Goal: Task Accomplishment & Management: Use online tool/utility

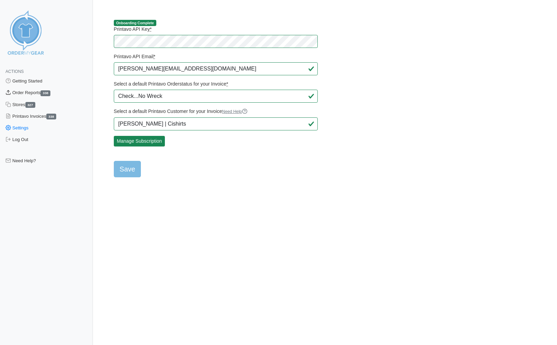
click at [34, 91] on link "Order Reports 338" at bounding box center [46, 93] width 93 height 12
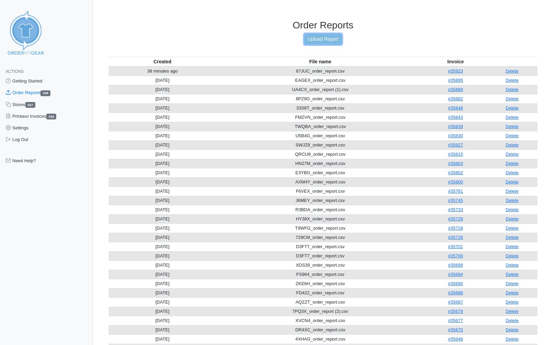
click at [319, 40] on link "Upload Report" at bounding box center [322, 39] width 37 height 11
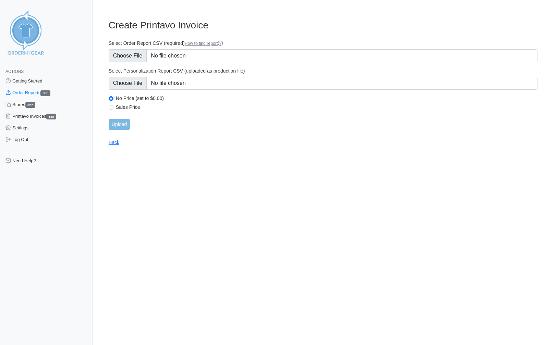
type input "C:\fakepath\UWK6N_order_report.csv"
click at [126, 125] on input "Upload" at bounding box center [119, 124] width 21 height 11
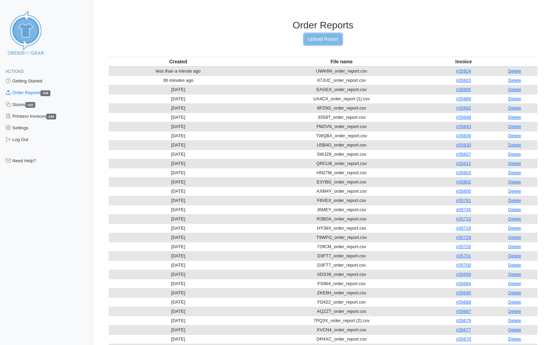
click at [330, 39] on link "Upload Report" at bounding box center [322, 39] width 37 height 11
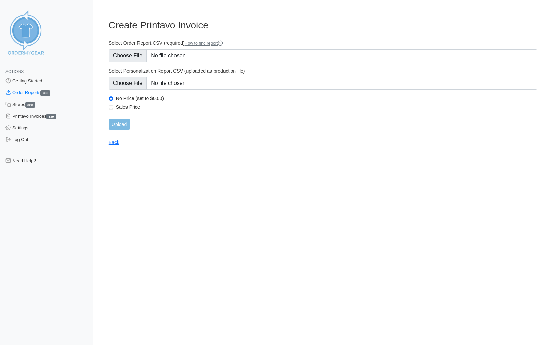
type input "C:\fakepath\UWK6N_order_report.csv"
click at [127, 126] on input "Upload" at bounding box center [119, 124] width 21 height 11
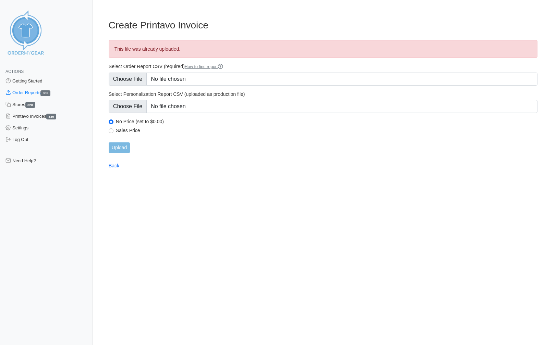
click at [23, 92] on link "Order Reports 339" at bounding box center [46, 93] width 93 height 12
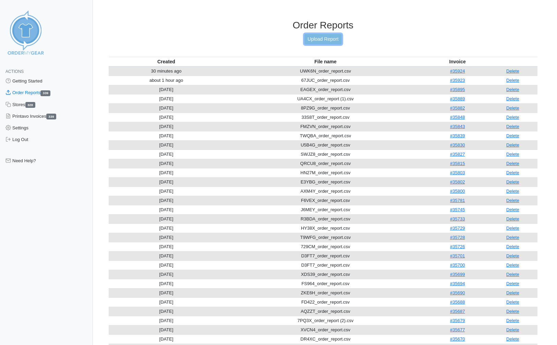
click at [322, 41] on link "Upload Report" at bounding box center [322, 39] width 37 height 11
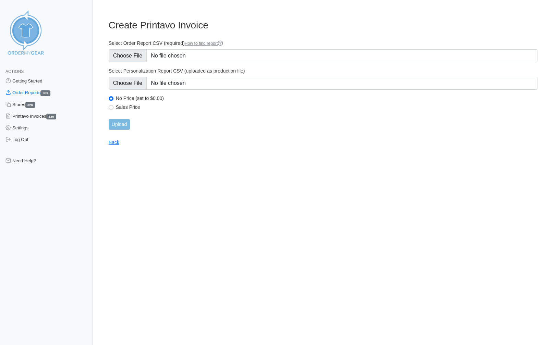
type input "C:\fakepath\73WWW_order_report.csv"
click at [123, 125] on input "Upload" at bounding box center [119, 124] width 21 height 11
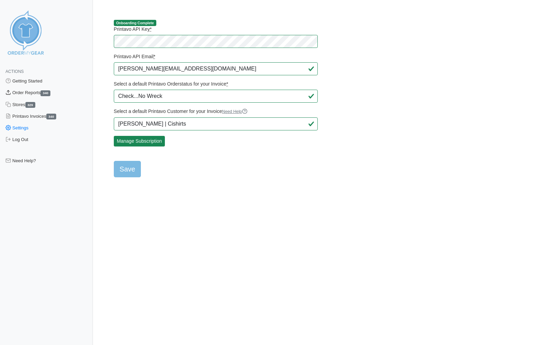
click at [39, 95] on link "Order Reports 340" at bounding box center [46, 93] width 93 height 12
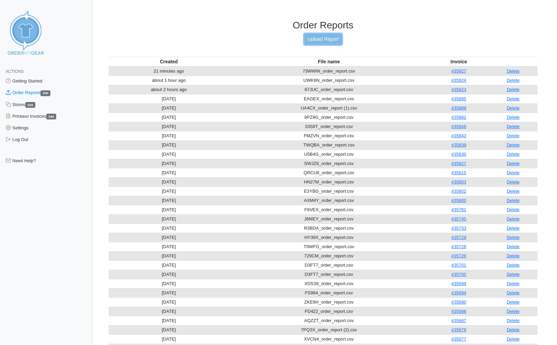
click at [320, 37] on link "Upload Report" at bounding box center [322, 39] width 37 height 11
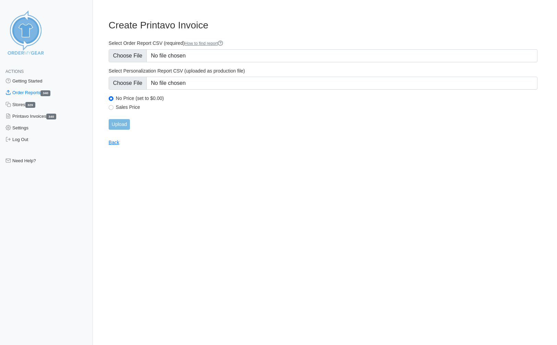
type input "C:\fakepath\B54QV_order_report.csv"
click at [118, 125] on input "Upload" at bounding box center [119, 124] width 21 height 11
